Goal: Check status: Check status

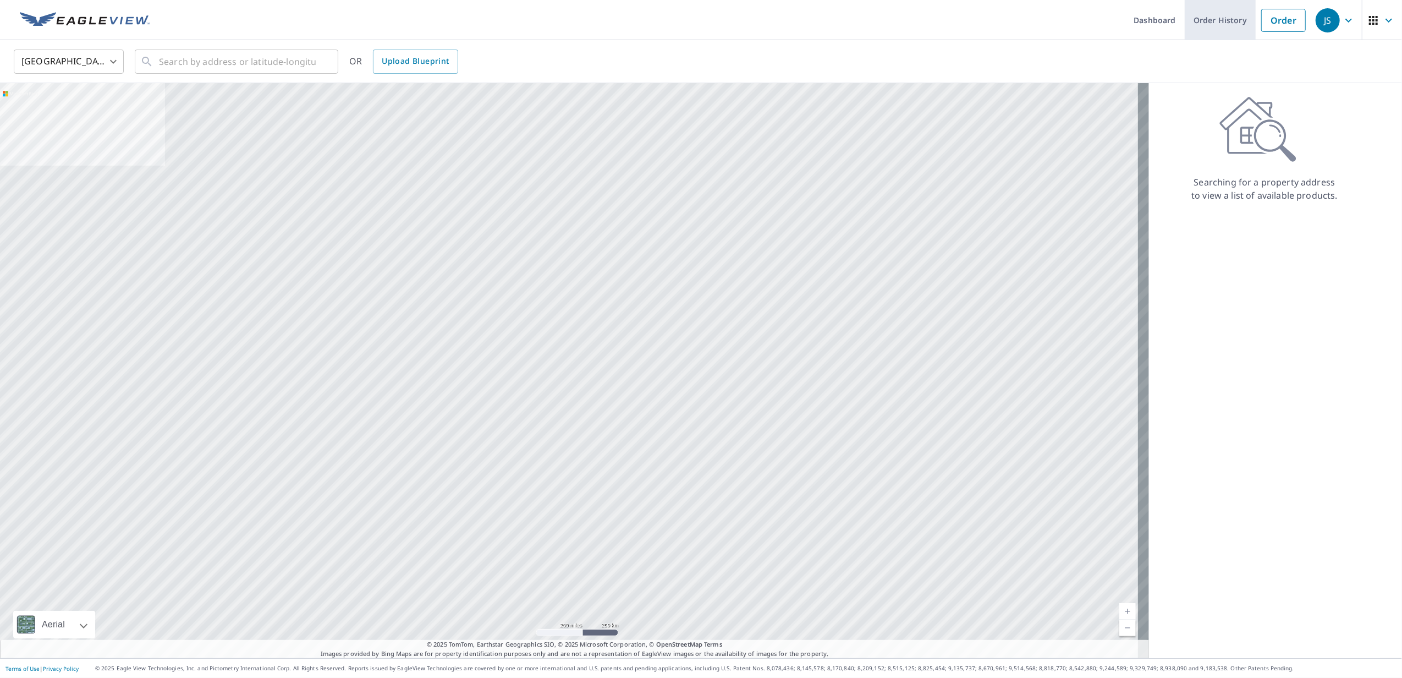
click at [1195, 20] on link "Order History" at bounding box center [1220, 20] width 71 height 40
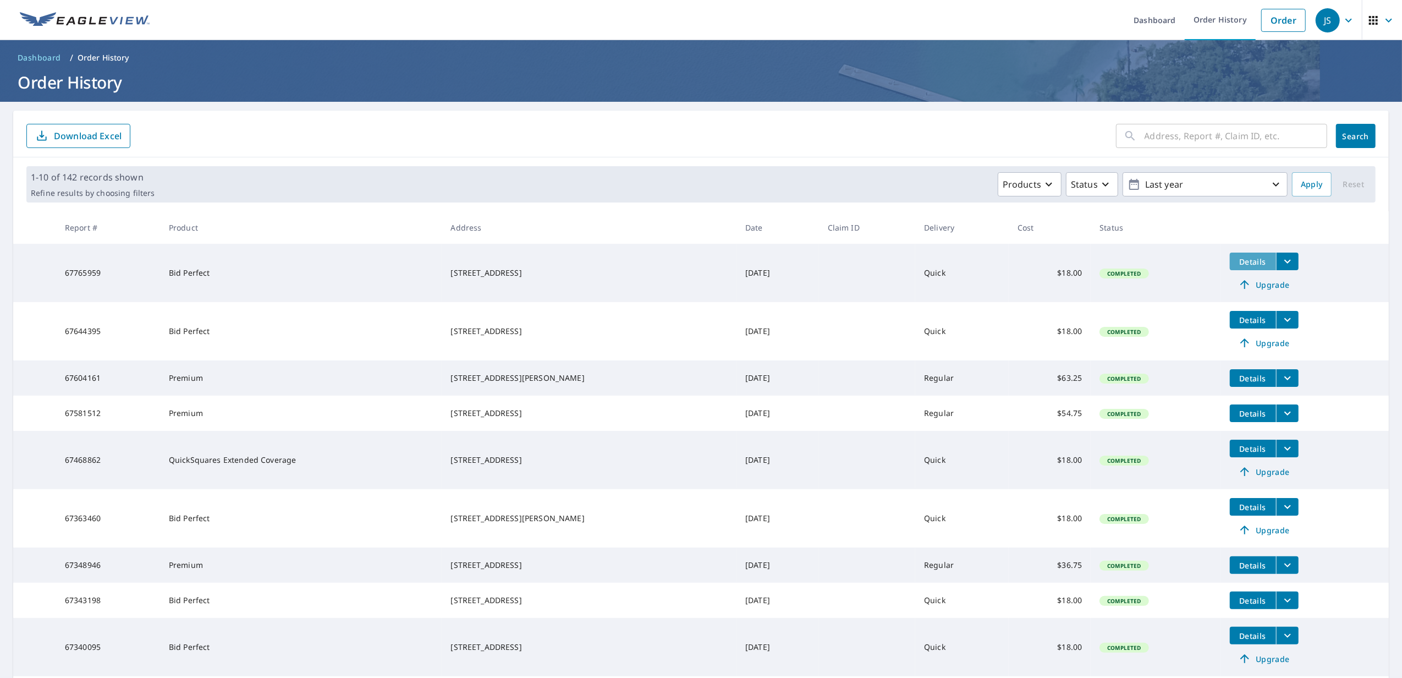
click at [1237, 259] on span "Details" at bounding box center [1253, 261] width 33 height 10
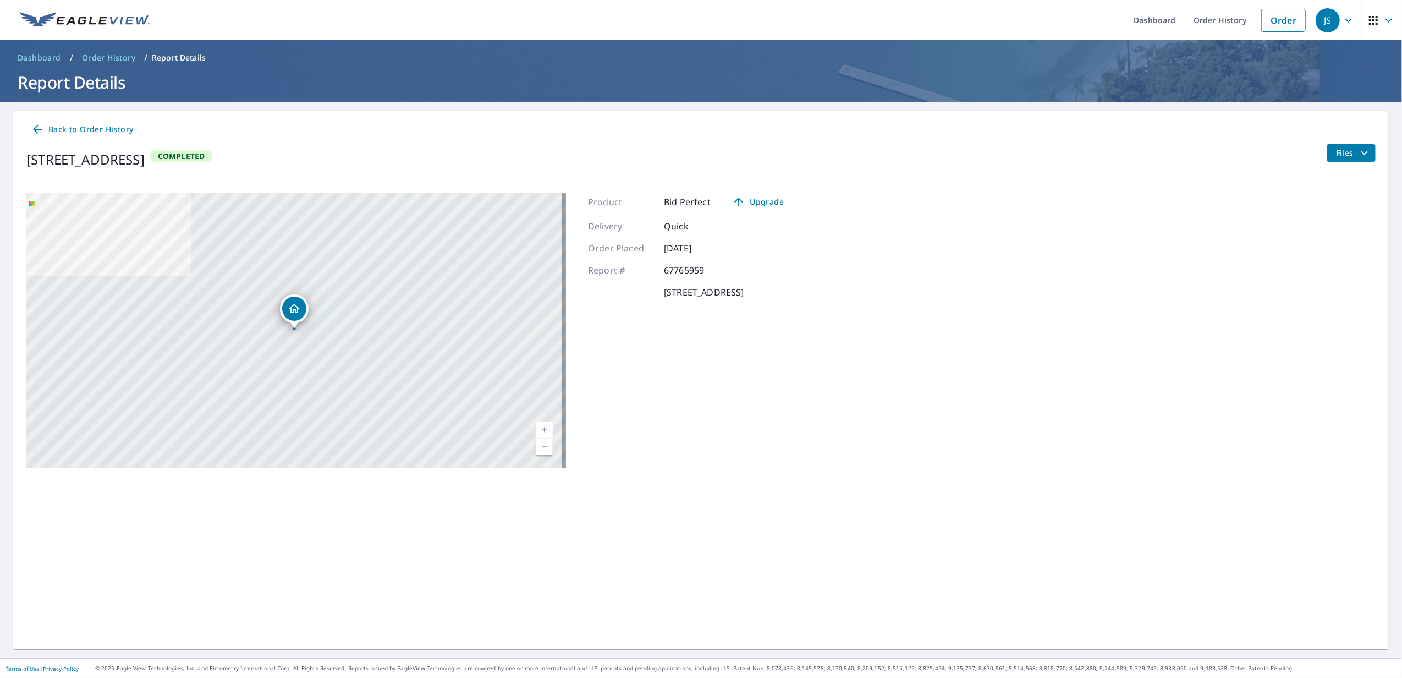
click at [1336, 154] on span "Files" at bounding box center [1353, 152] width 35 height 13
click at [1331, 233] on span "PDF" at bounding box center [1322, 230] width 35 height 13
